Goal: Navigation & Orientation: Find specific page/section

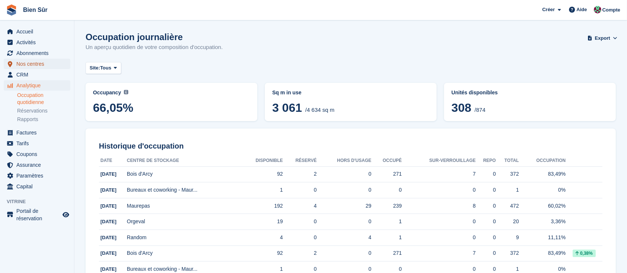
click at [28, 68] on span "Nos centres" at bounding box center [38, 64] width 45 height 10
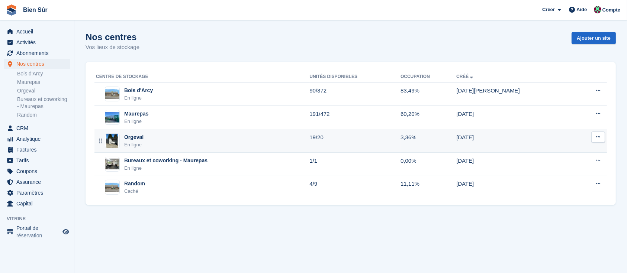
click at [137, 141] on div "Orgeval" at bounding box center [133, 137] width 19 height 8
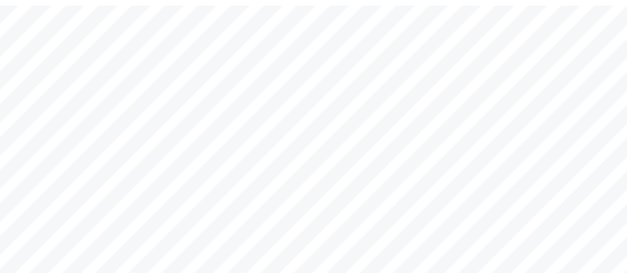
scroll to position [107, 0]
